Goal: Find specific page/section: Find specific page/section

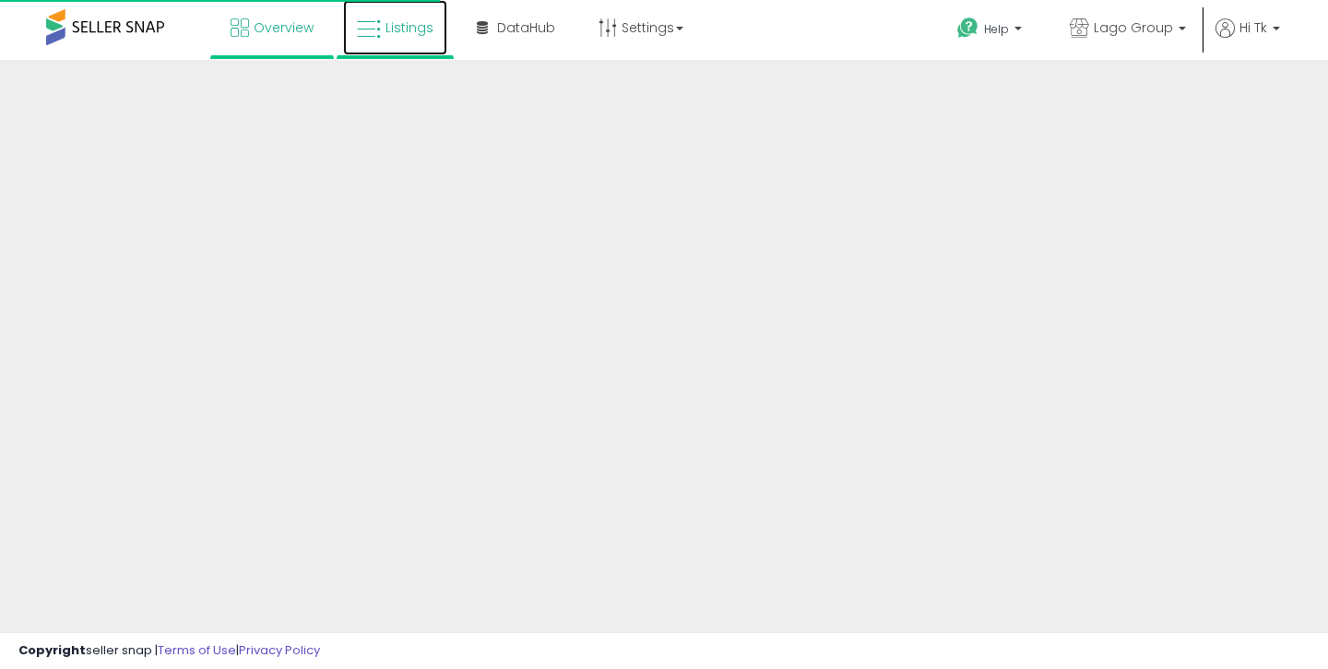
click at [388, 34] on span "Listings" at bounding box center [409, 27] width 48 height 18
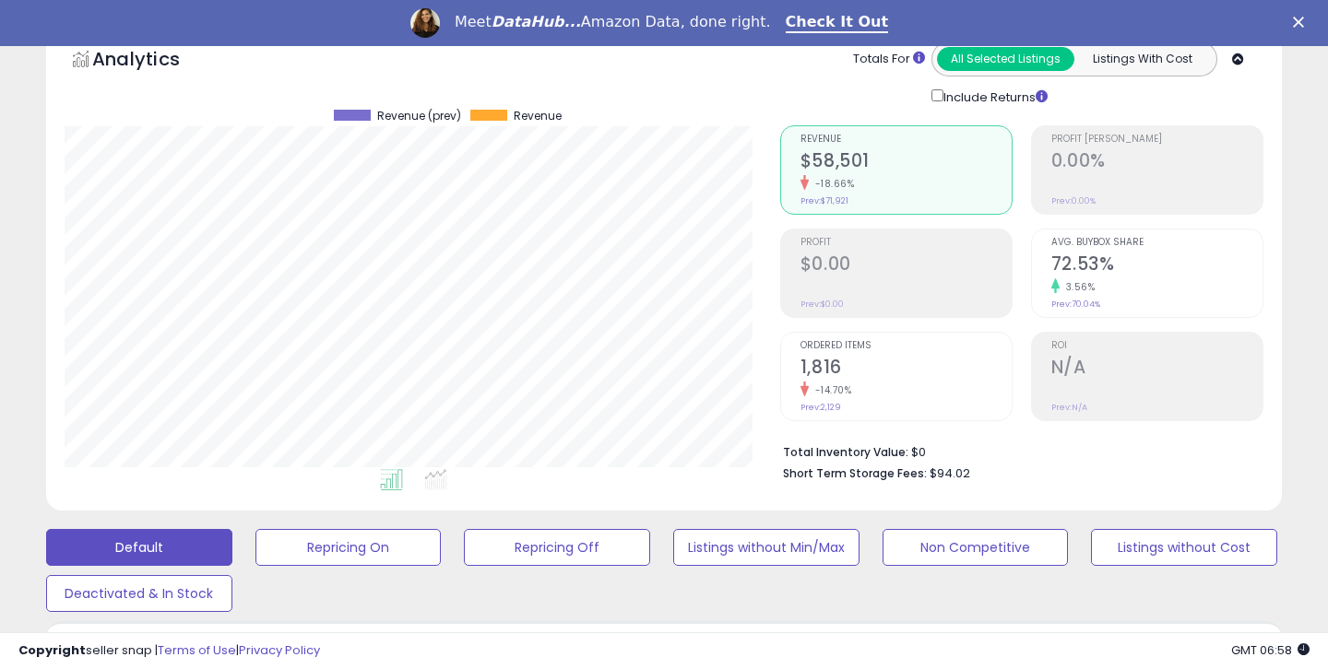
scroll to position [326, 0]
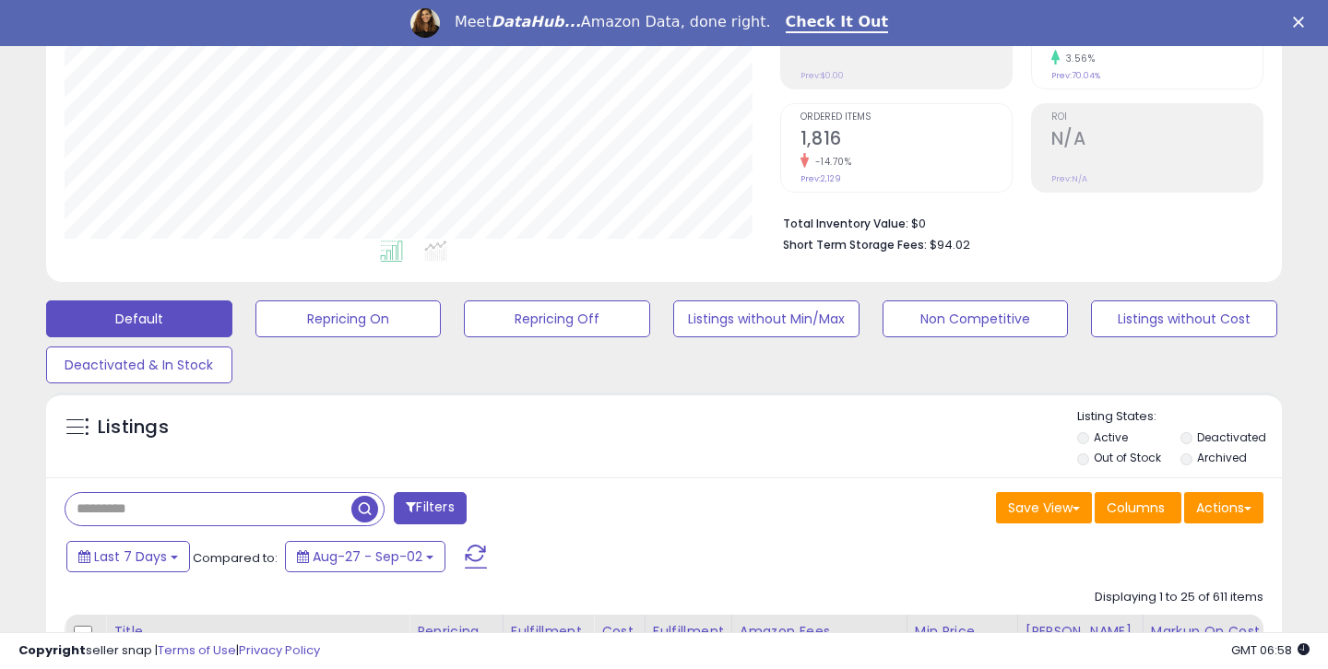
click at [205, 502] on input "text" at bounding box center [208, 509] width 286 height 32
type input "********"
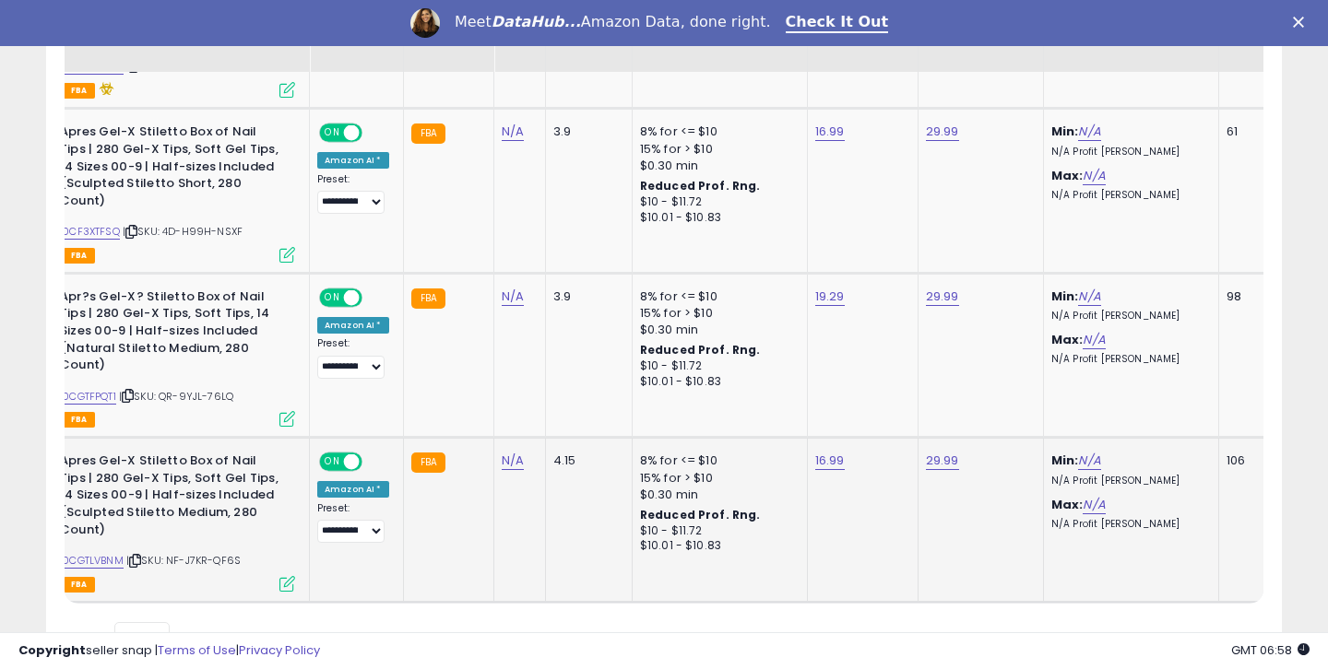
scroll to position [0, 0]
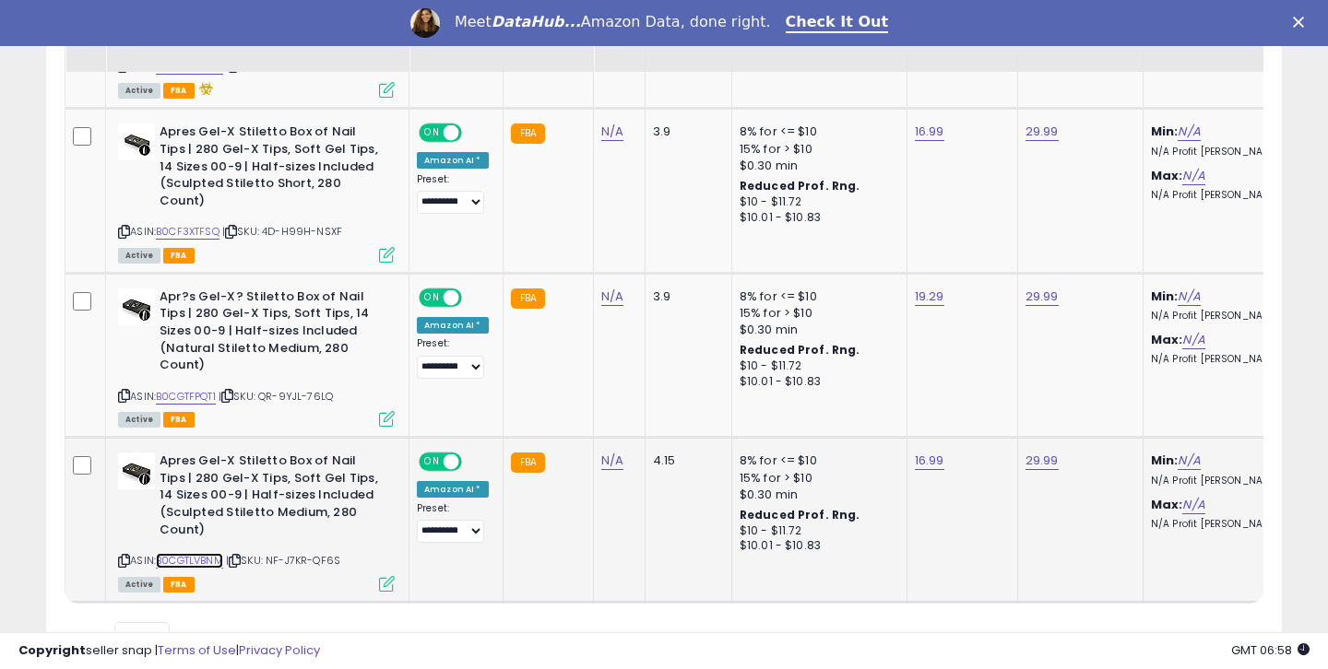
click at [214, 553] on link "B0CGTLVBNM" at bounding box center [189, 561] width 67 height 16
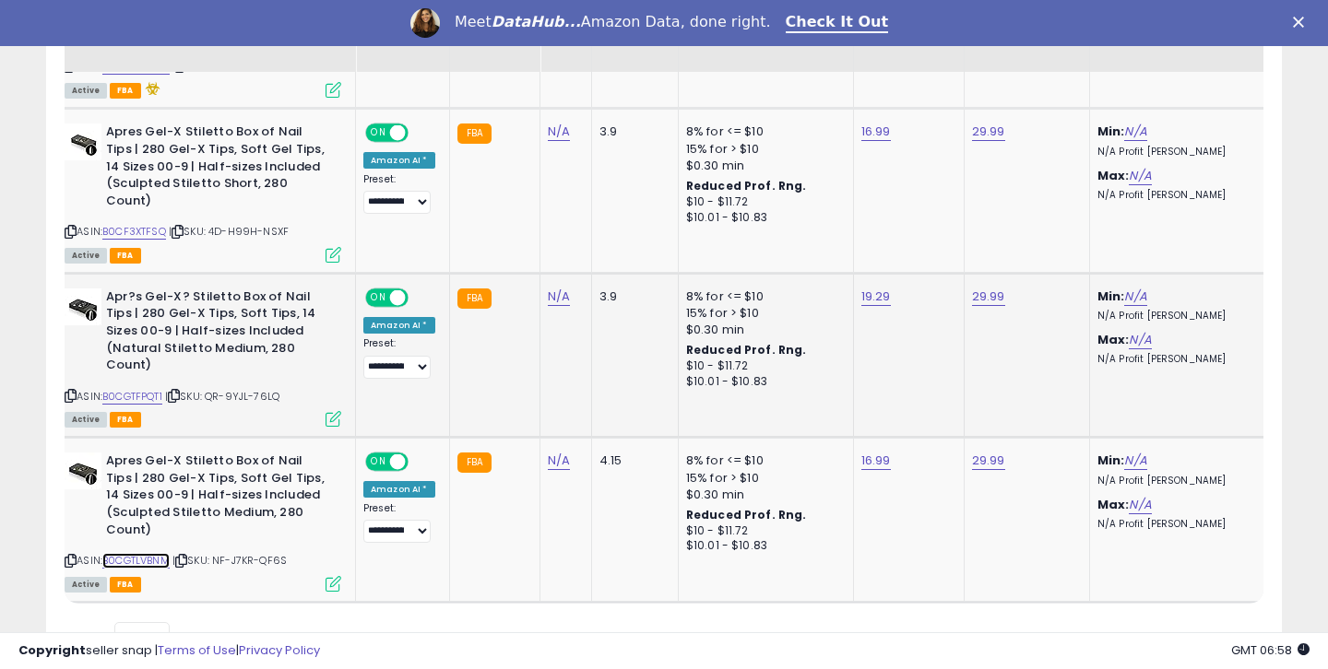
scroll to position [0, 112]
